Goal: Information Seeking & Learning: Learn about a topic

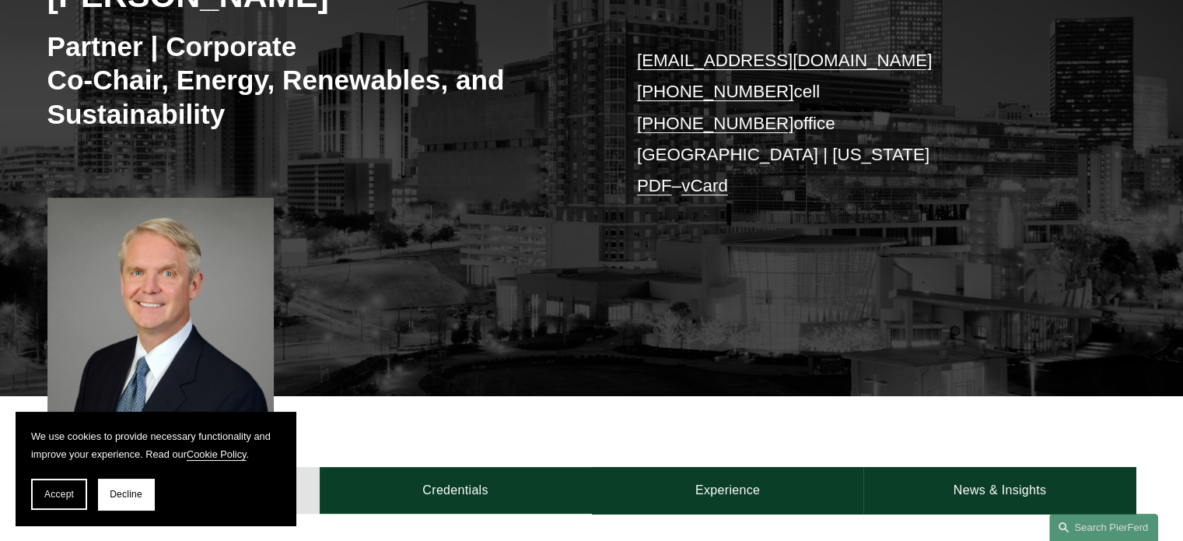
scroll to position [292, 0]
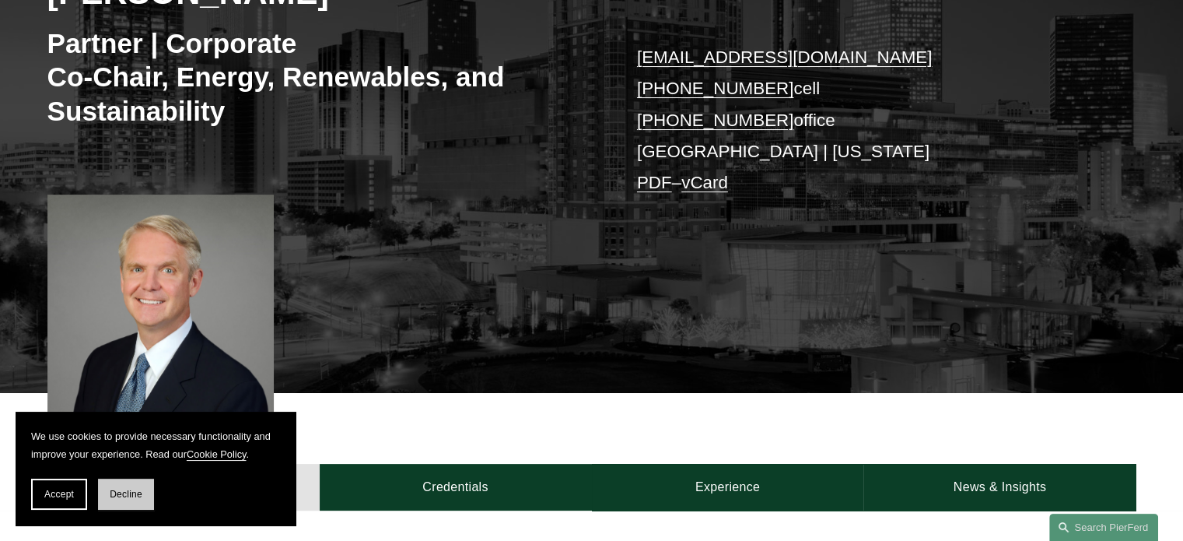
click at [135, 498] on span "Decline" at bounding box center [126, 494] width 33 height 11
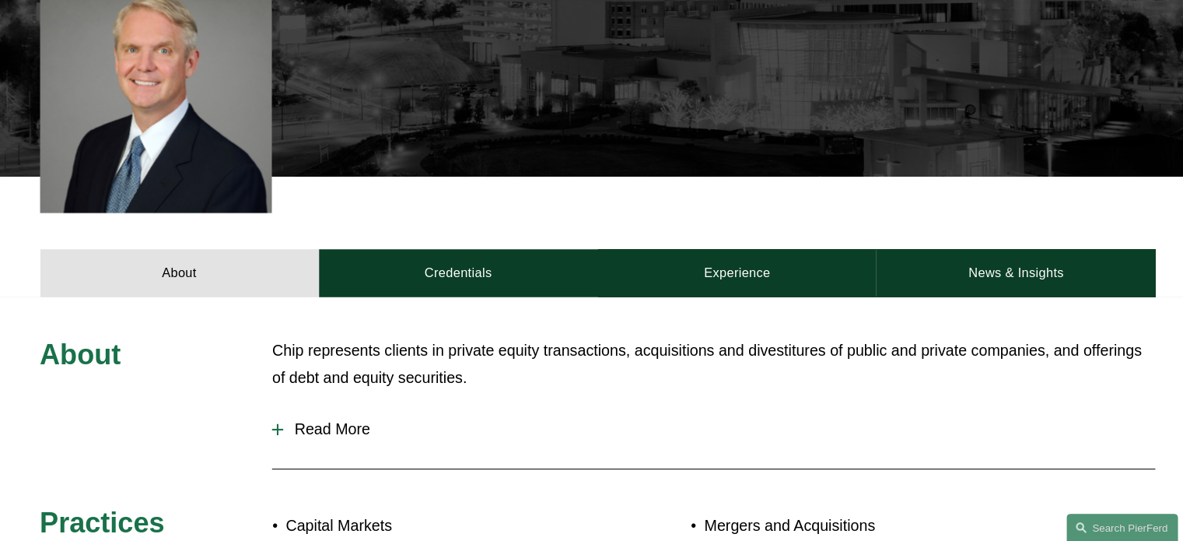
scroll to position [506, 0]
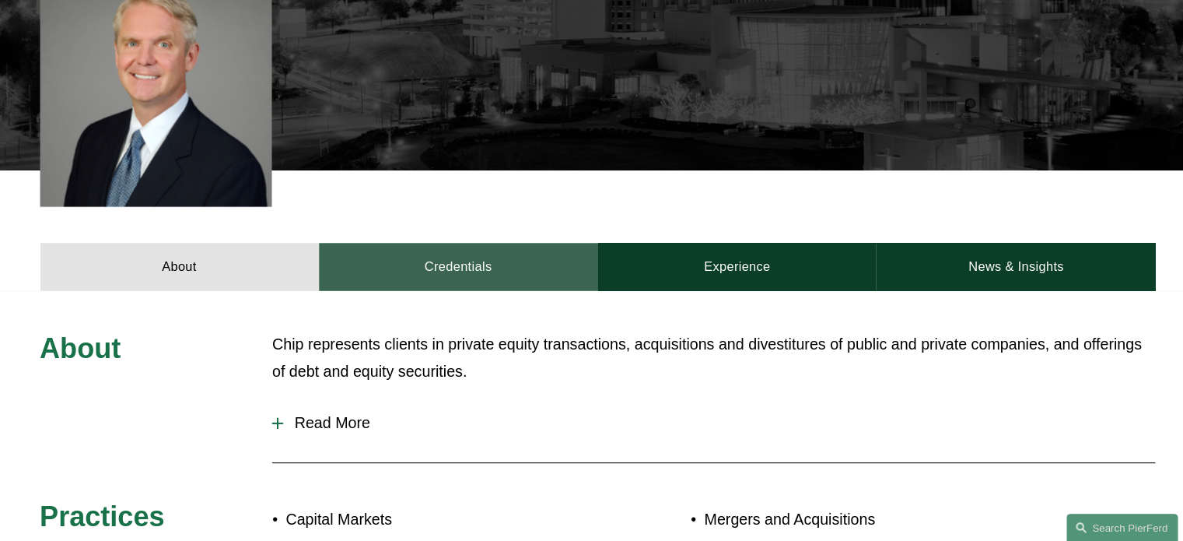
click at [459, 265] on link "Credentials" at bounding box center [456, 273] width 272 height 47
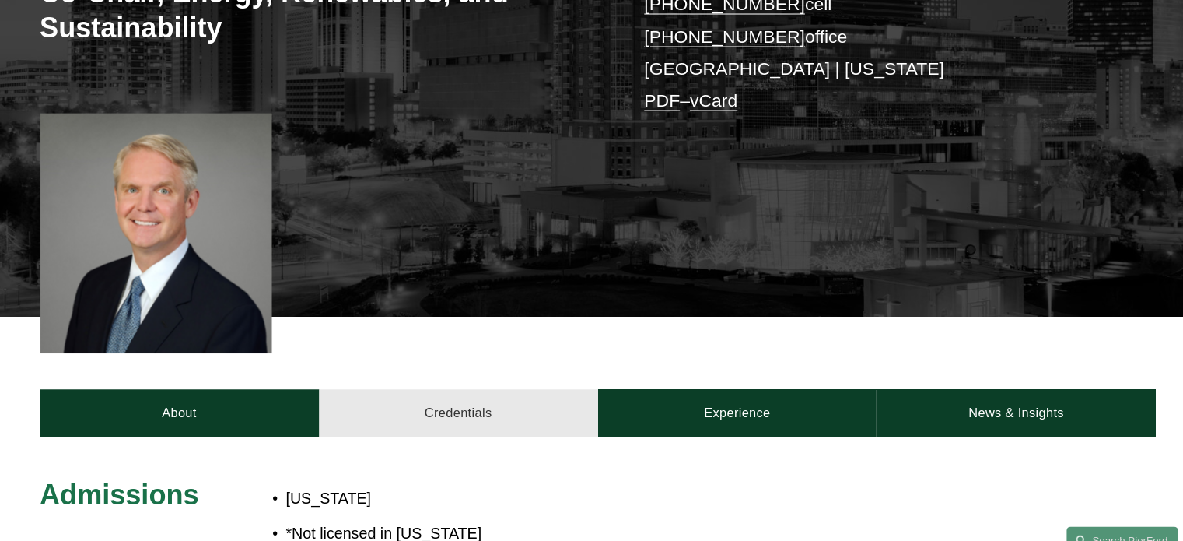
scroll to position [375, 0]
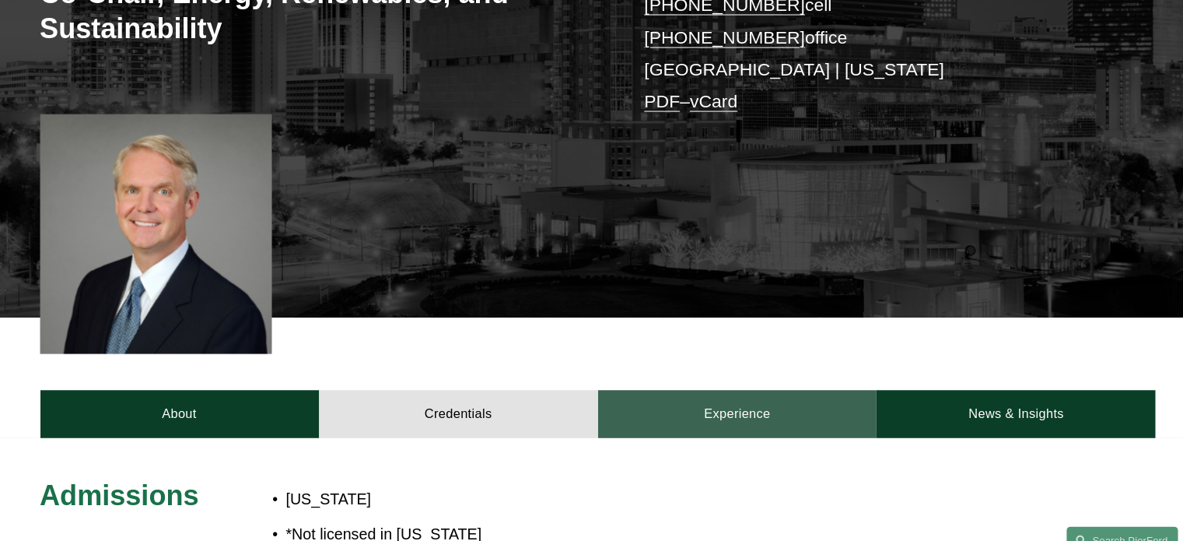
click at [759, 398] on link "Experience" at bounding box center [728, 403] width 272 height 47
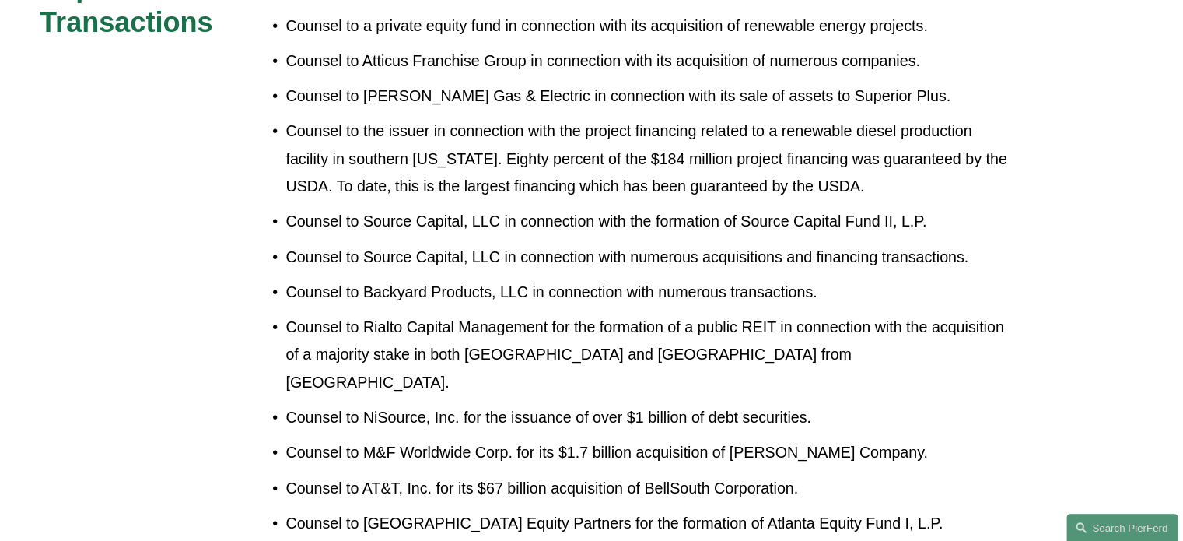
scroll to position [1070, 0]
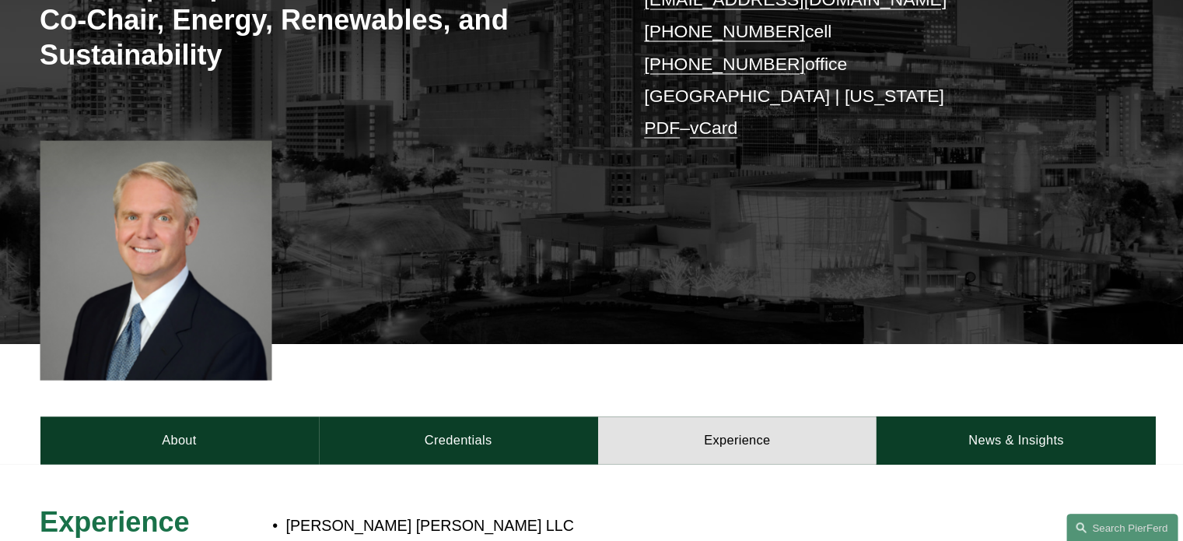
scroll to position [348, 0]
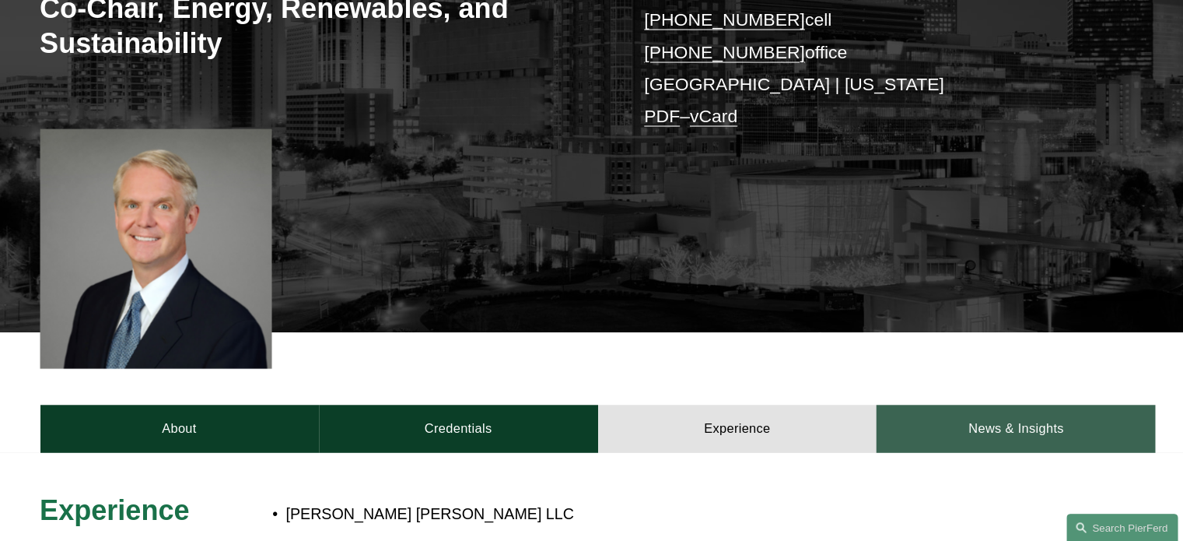
click at [1008, 436] on link "News & Insights" at bounding box center [1000, 431] width 272 height 47
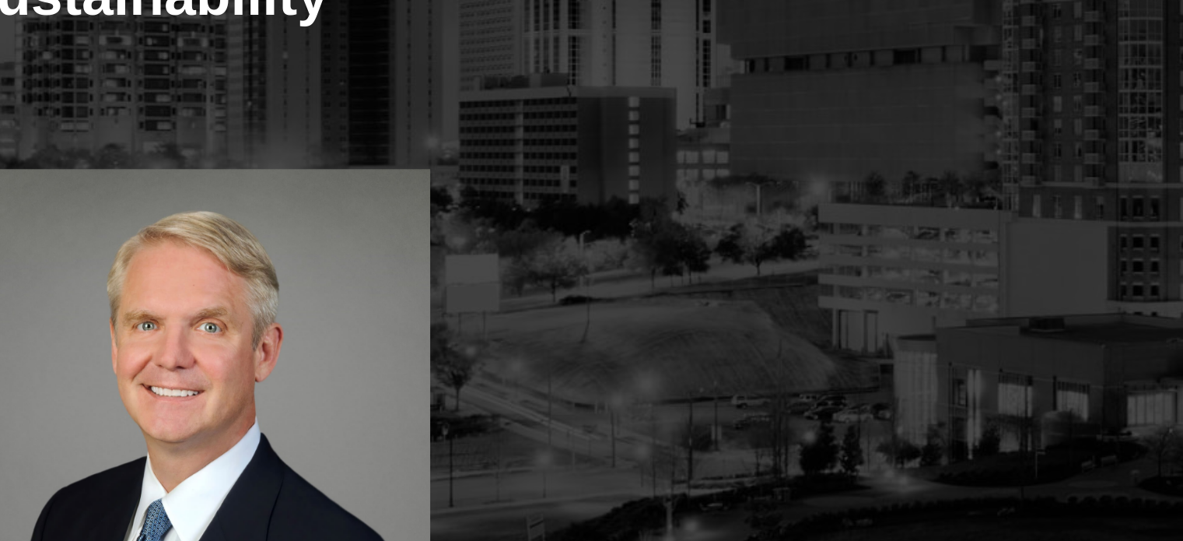
scroll to position [233, 0]
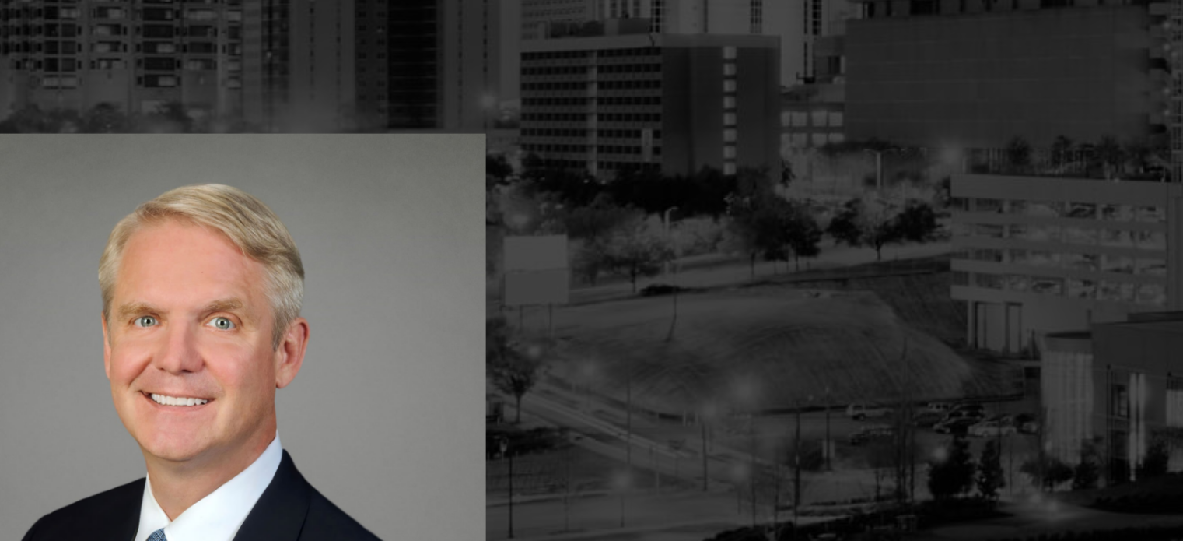
click at [194, 312] on div at bounding box center [160, 371] width 227 height 234
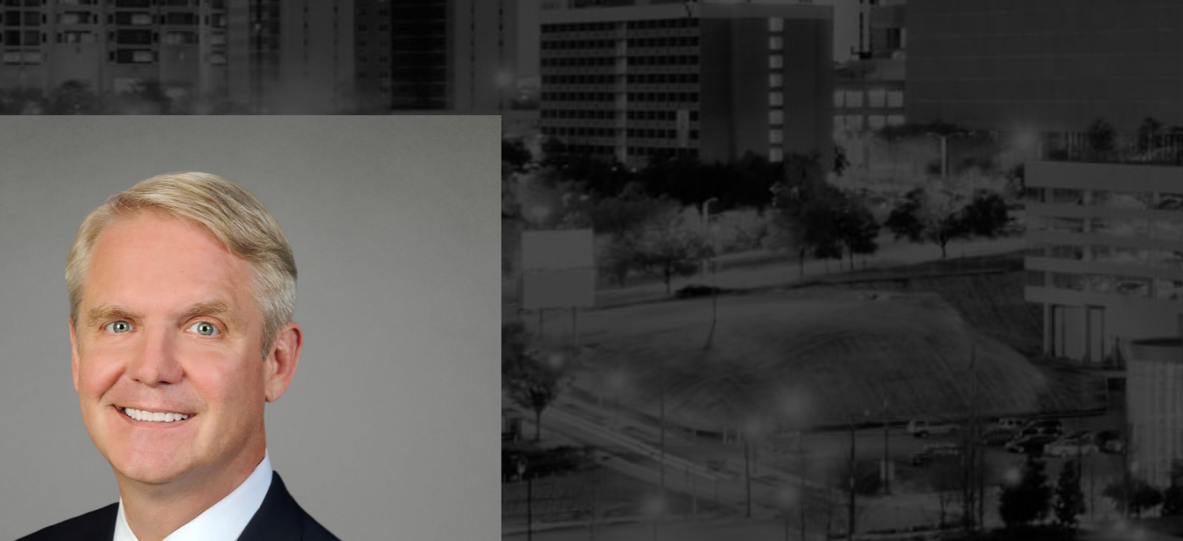
scroll to position [188, 0]
